Goal: Task Accomplishment & Management: Use online tool/utility

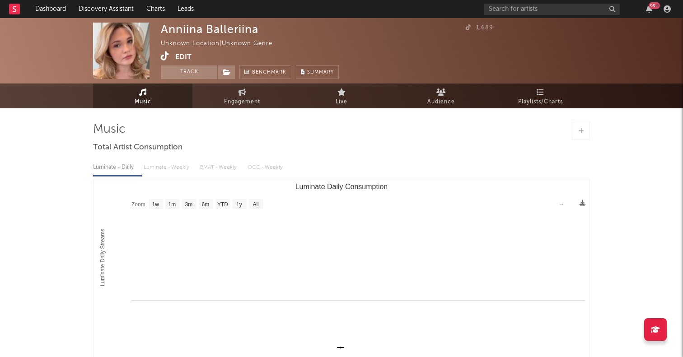
select select "1w"
click at [57, 6] on link "Dashboard" at bounding box center [50, 9] width 43 height 18
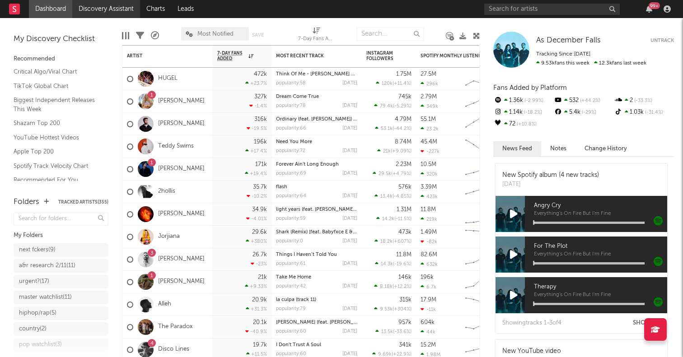
click at [115, 9] on link "Discovery Assistant" at bounding box center [106, 9] width 68 height 18
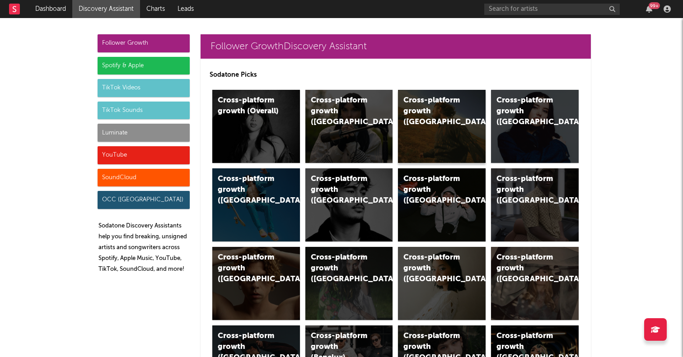
click at [461, 129] on div "Cross-platform growth ([GEOGRAPHIC_DATA])" at bounding box center [442, 126] width 88 height 73
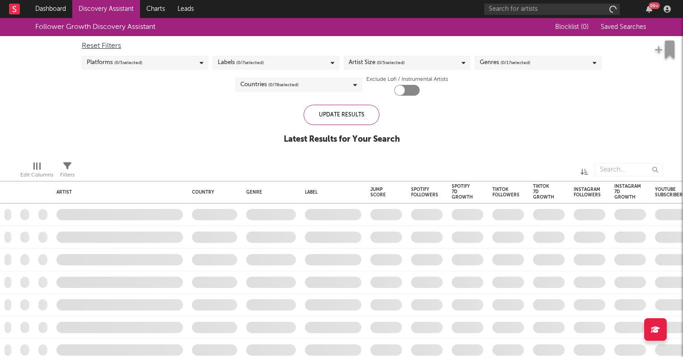
checkbox input "true"
